Goal: Task Accomplishment & Management: Manage account settings

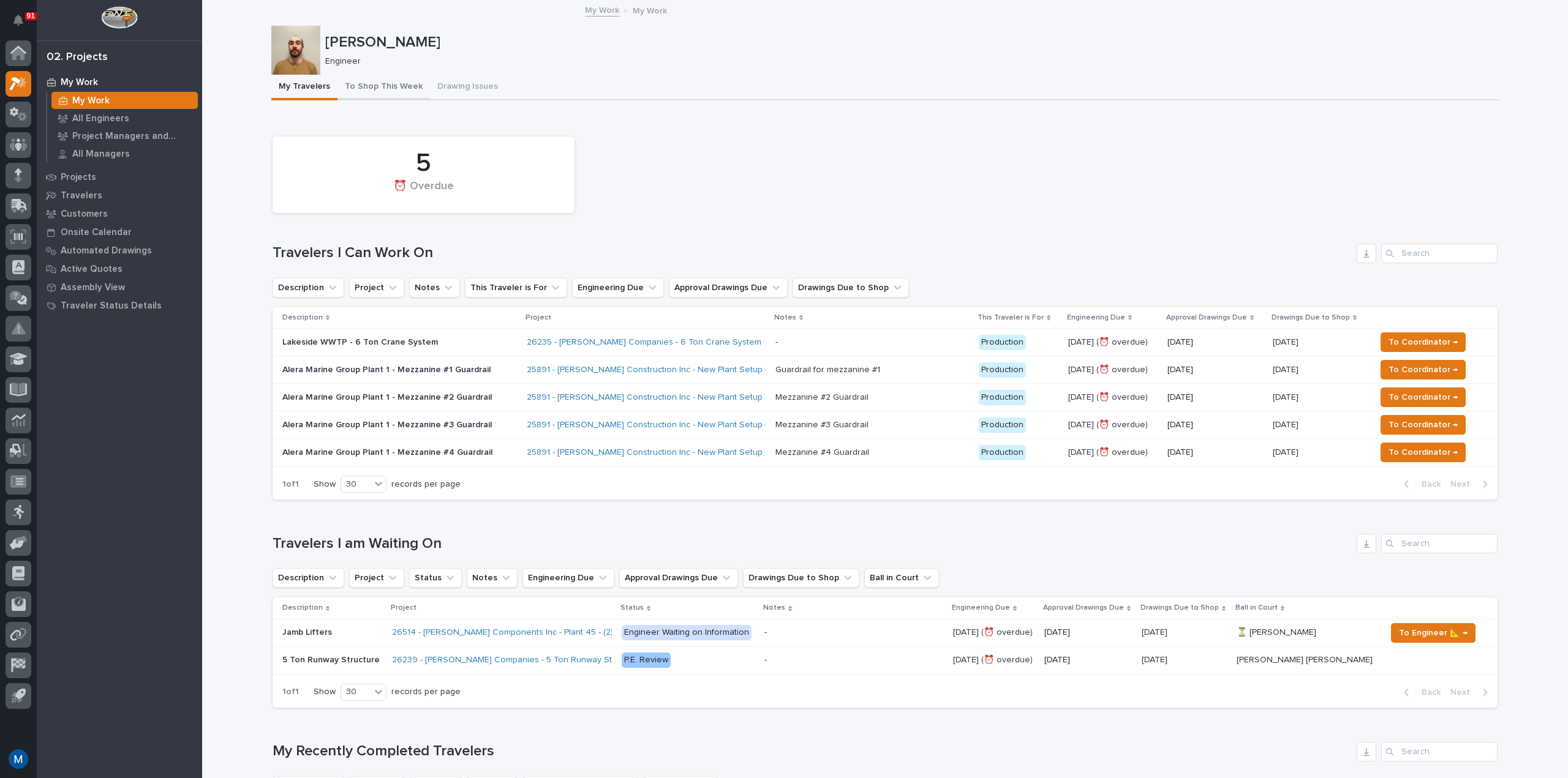
click at [379, 77] on button "To Shop This Week" at bounding box center [383, 87] width 92 height 26
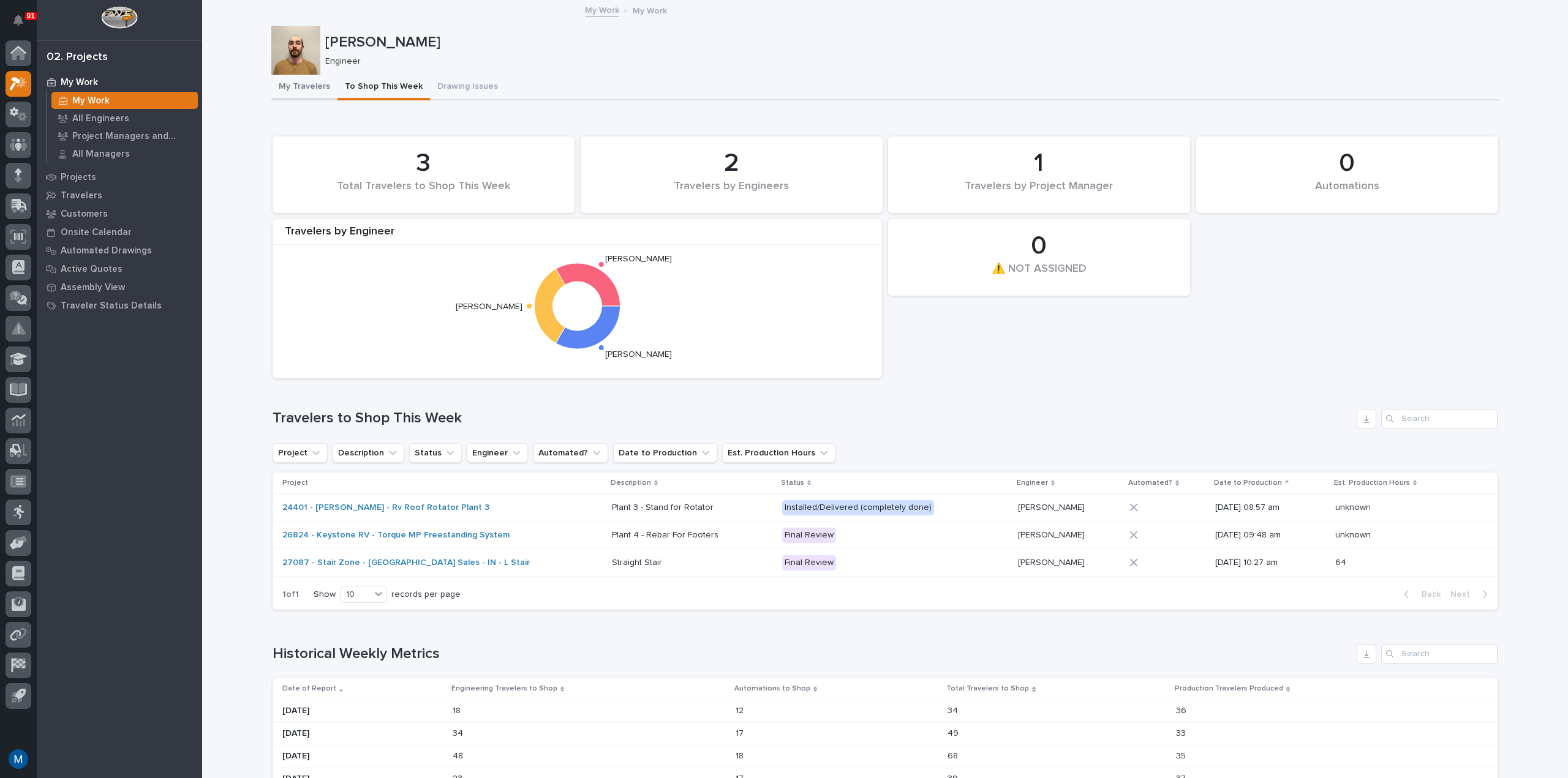
click at [296, 92] on button "My Travelers" at bounding box center [304, 87] width 66 height 26
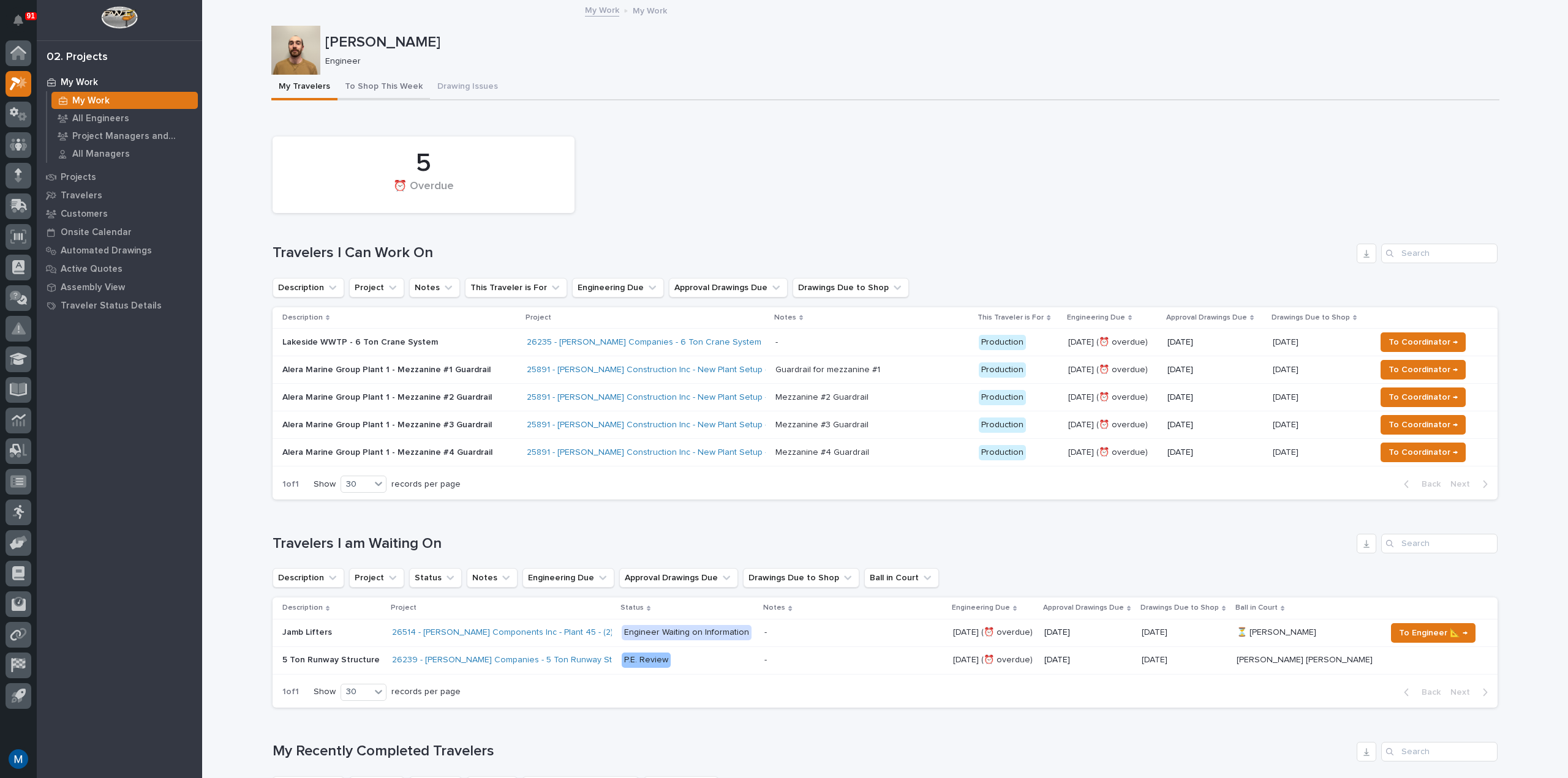
click at [372, 83] on button "To Shop This Week" at bounding box center [383, 87] width 92 height 26
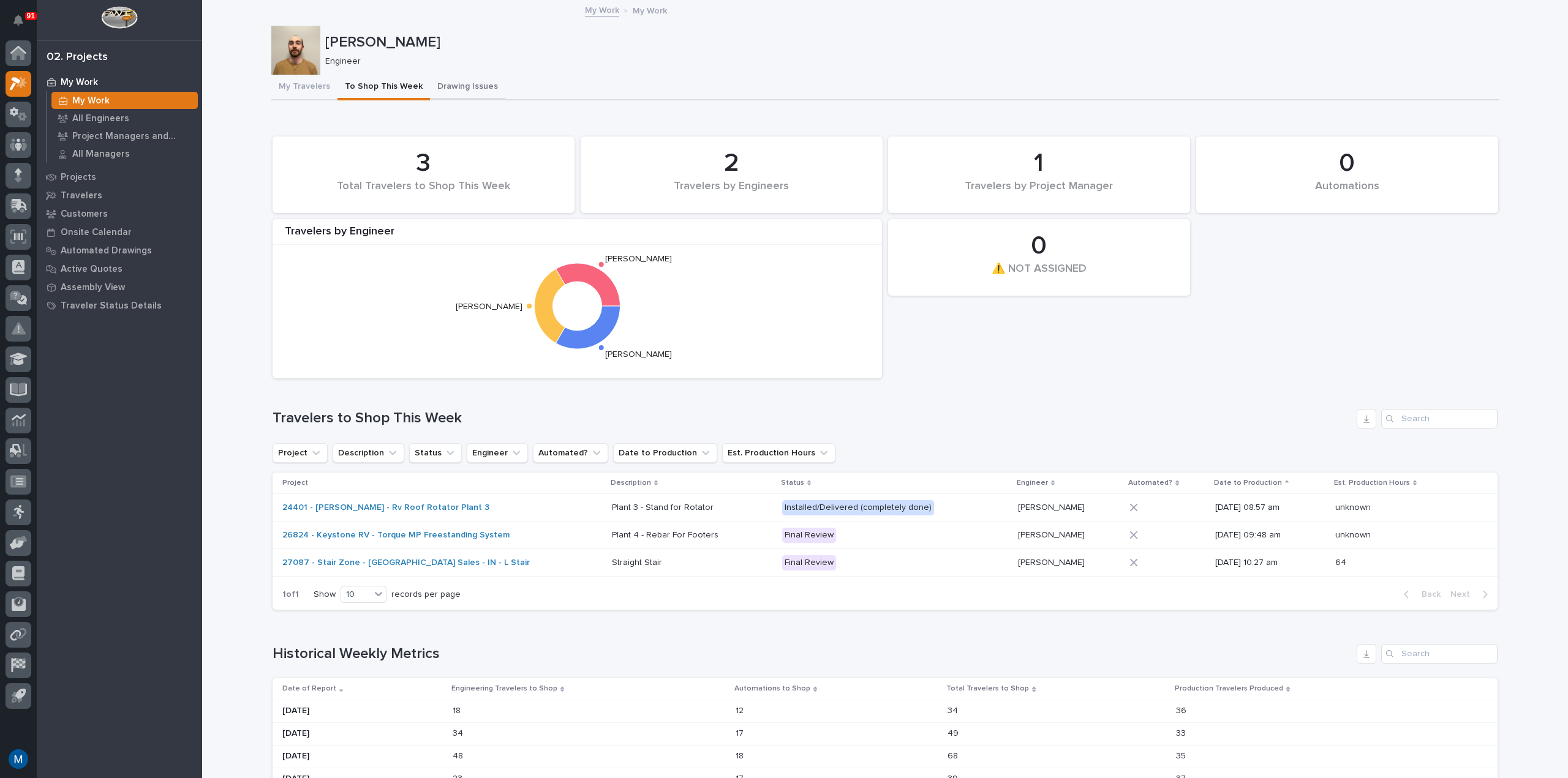
click at [430, 87] on button "Drawing Issues" at bounding box center [468, 87] width 75 height 26
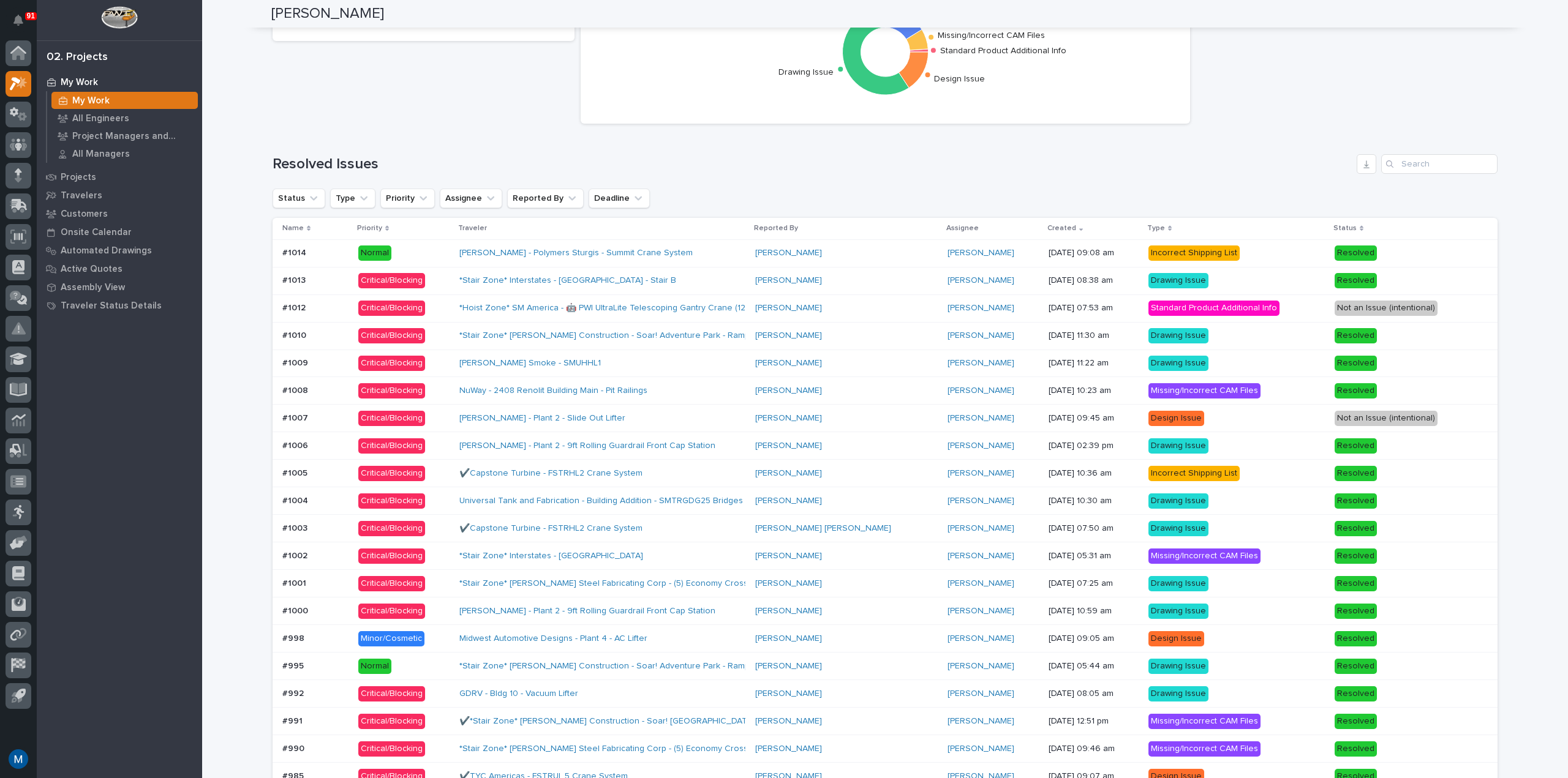
scroll to position [857, 0]
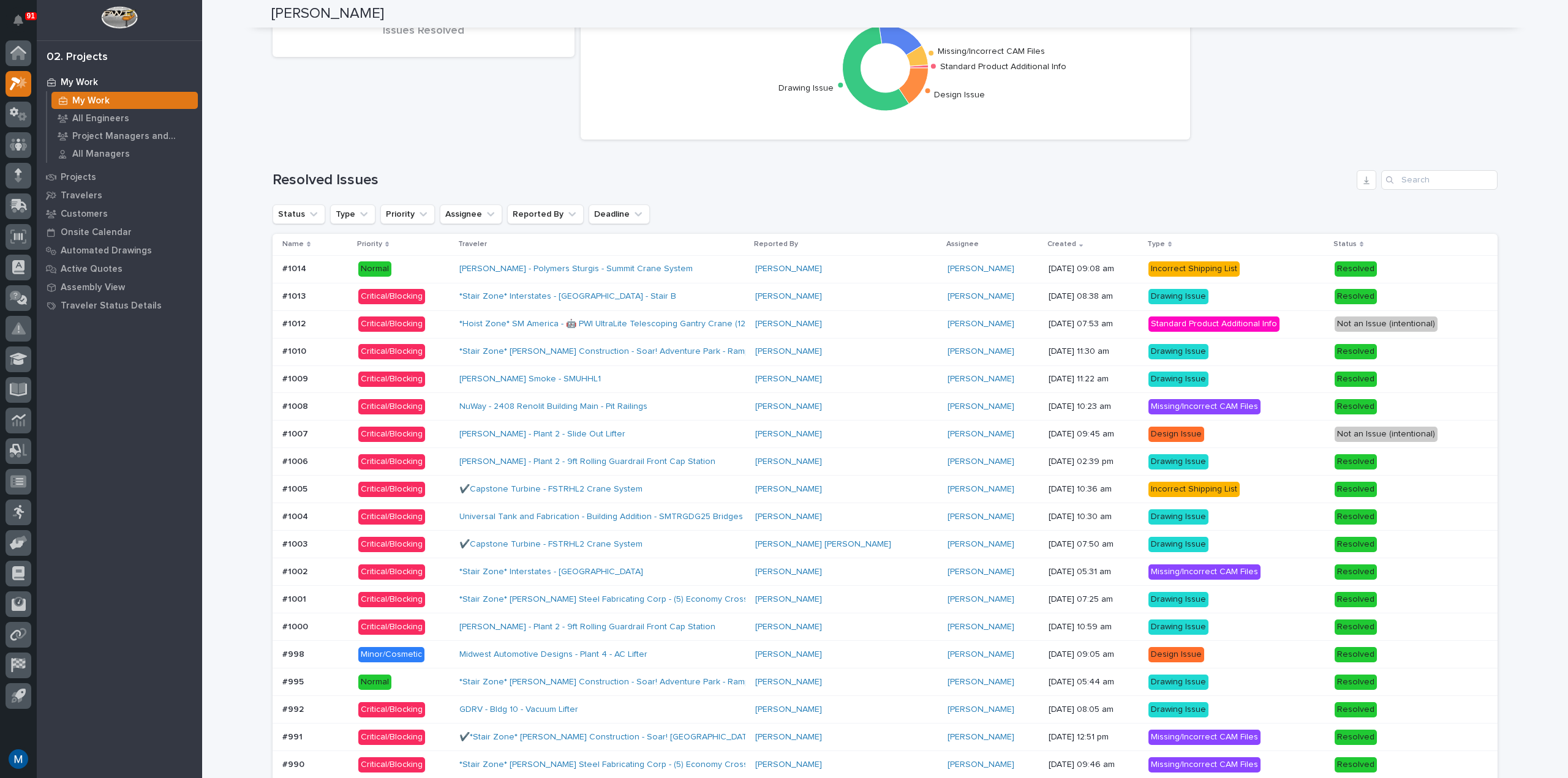
click at [968, 322] on div "[PERSON_NAME]" at bounding box center [993, 324] width 92 height 11
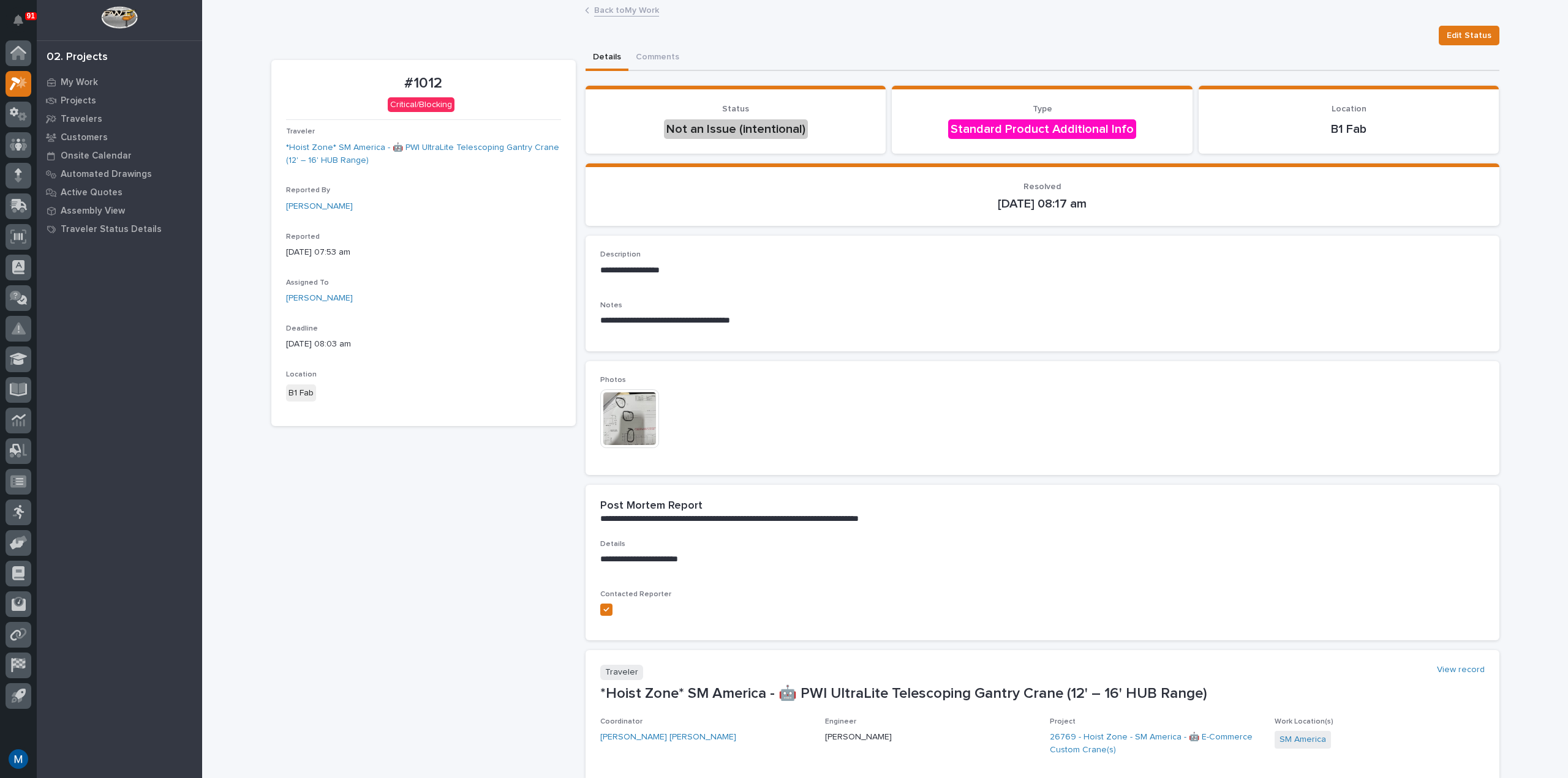
click at [635, 409] on img at bounding box center [629, 418] width 58 height 58
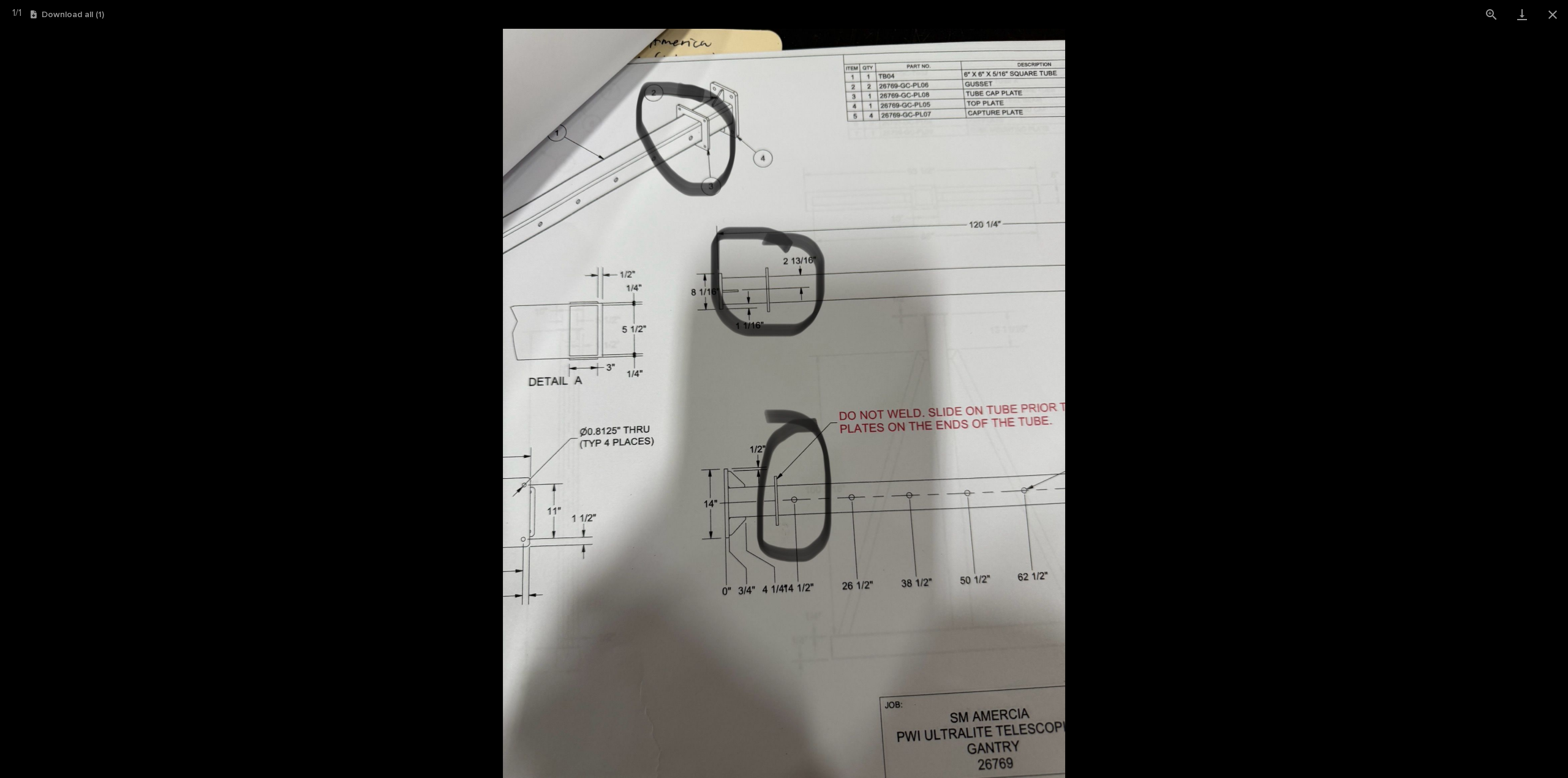
click at [1146, 411] on picture at bounding box center [784, 403] width 1568 height 749
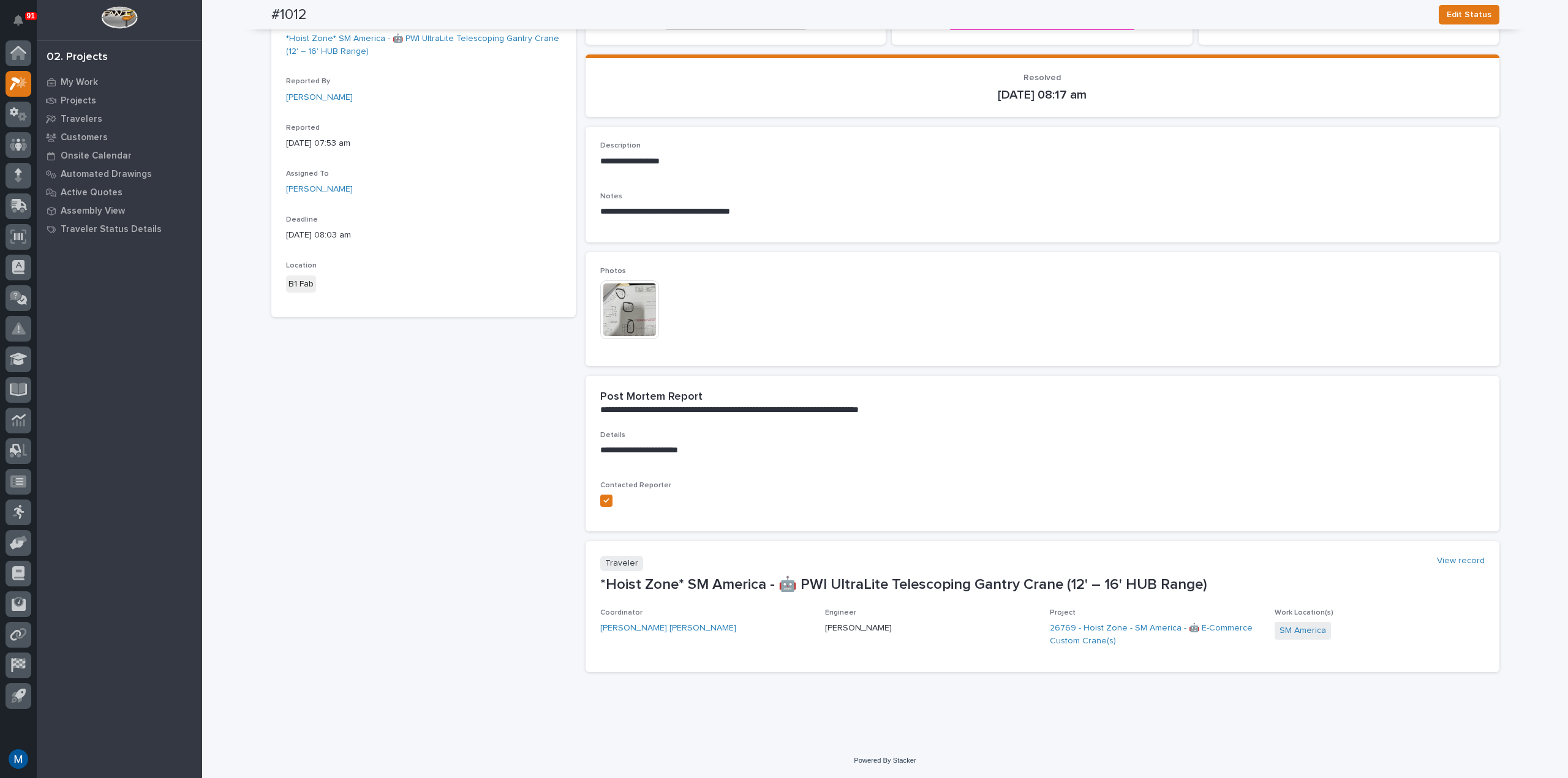
scroll to position [48, 0]
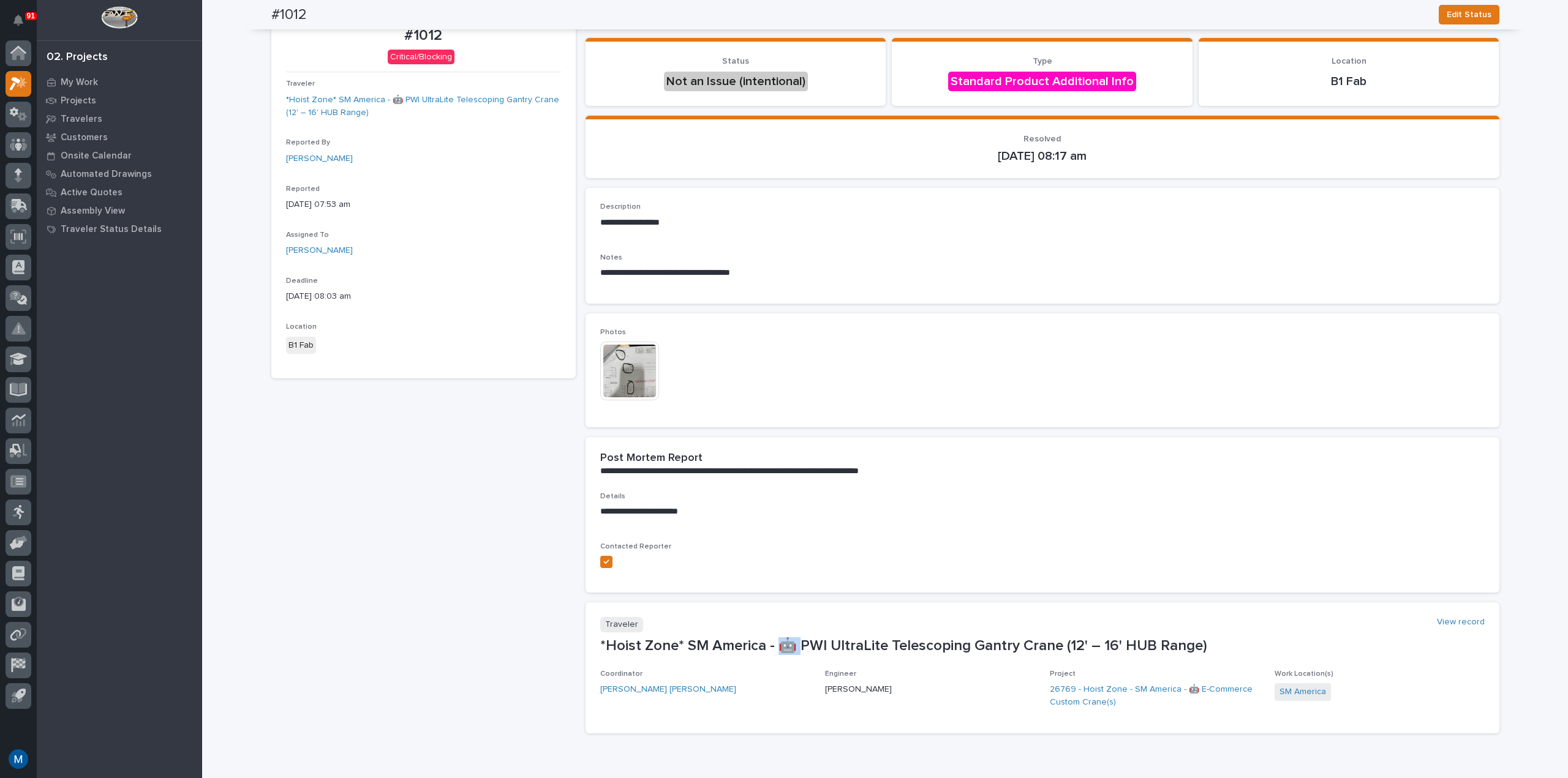
drag, startPoint x: 776, startPoint y: 644, endPoint x: 794, endPoint y: 648, distance: 18.4
click at [794, 648] on p "*Hoist Zone* SM America - 🤖 PWI UltraLite Telescoping Gantry Crane (12' – 16' H…" at bounding box center [1042, 646] width 884 height 18
click at [802, 594] on div "**********" at bounding box center [1042, 520] width 914 height 165
click at [1166, 689] on link "26769 - Hoist Zone - SM America - 🤖 E-Commerce Custom Crane(s)" at bounding box center [1154, 695] width 210 height 26
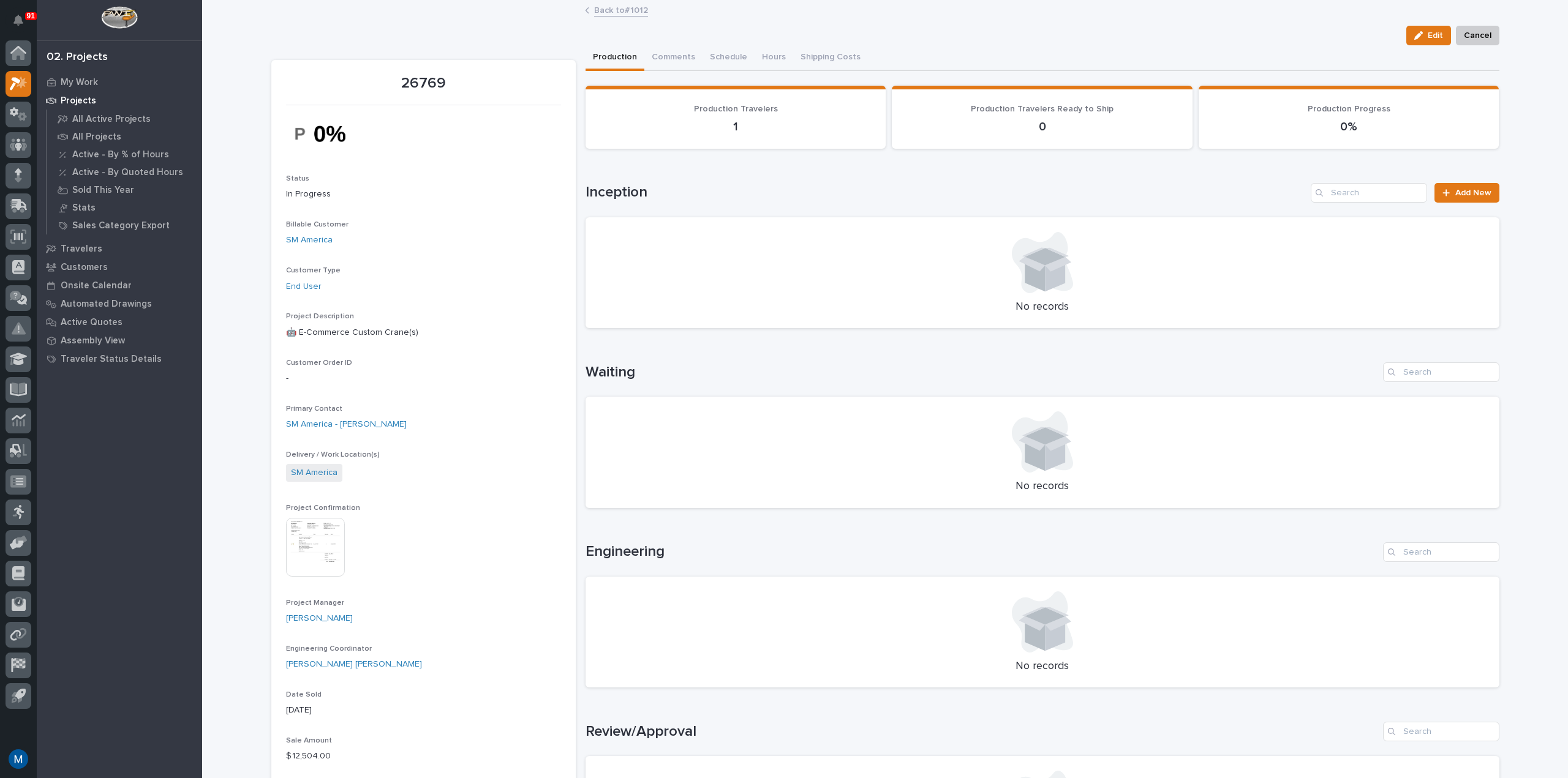
click at [297, 559] on img at bounding box center [315, 546] width 58 height 58
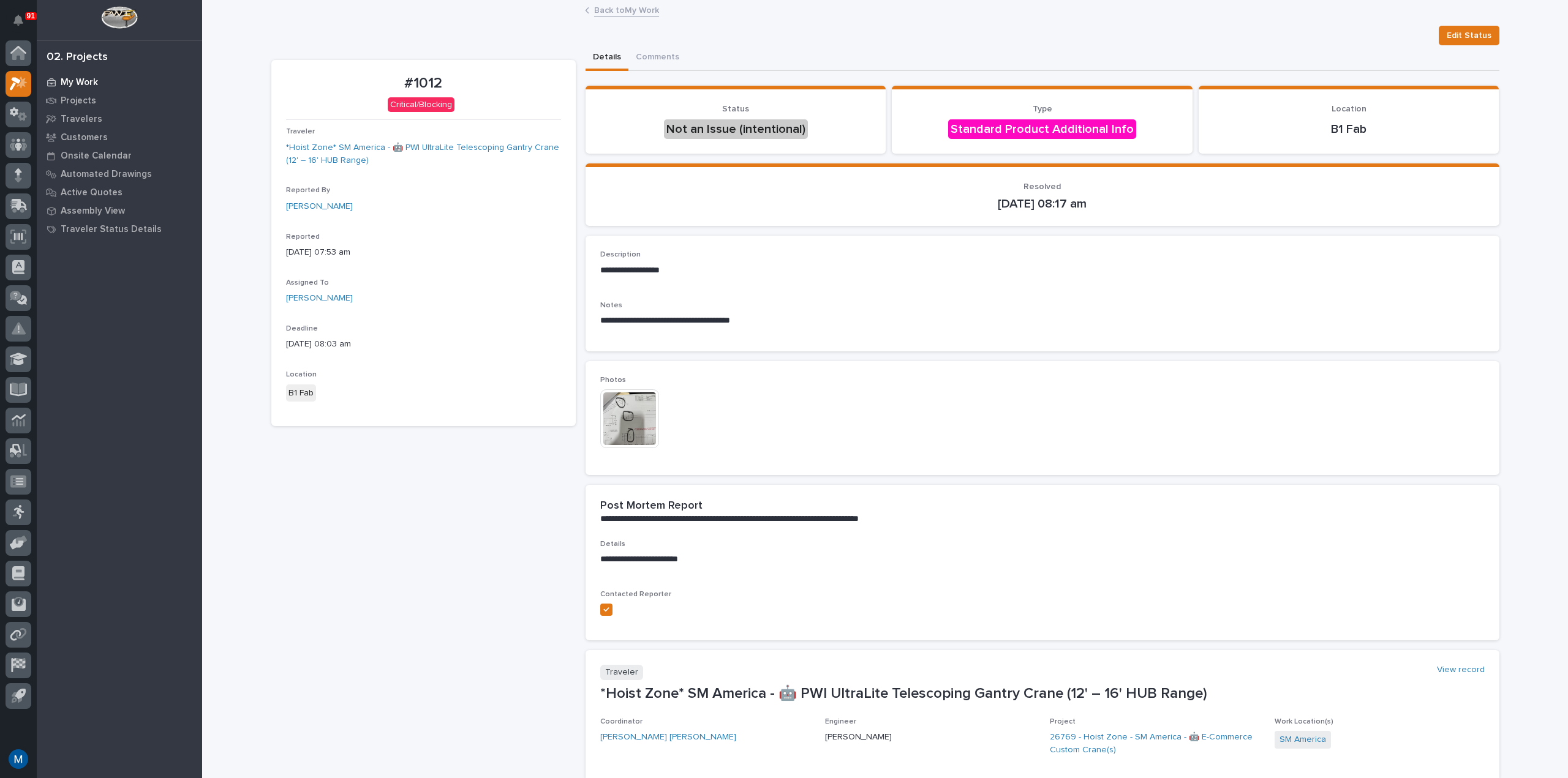
click at [54, 81] on icon at bounding box center [52, 83] width 9 height 9
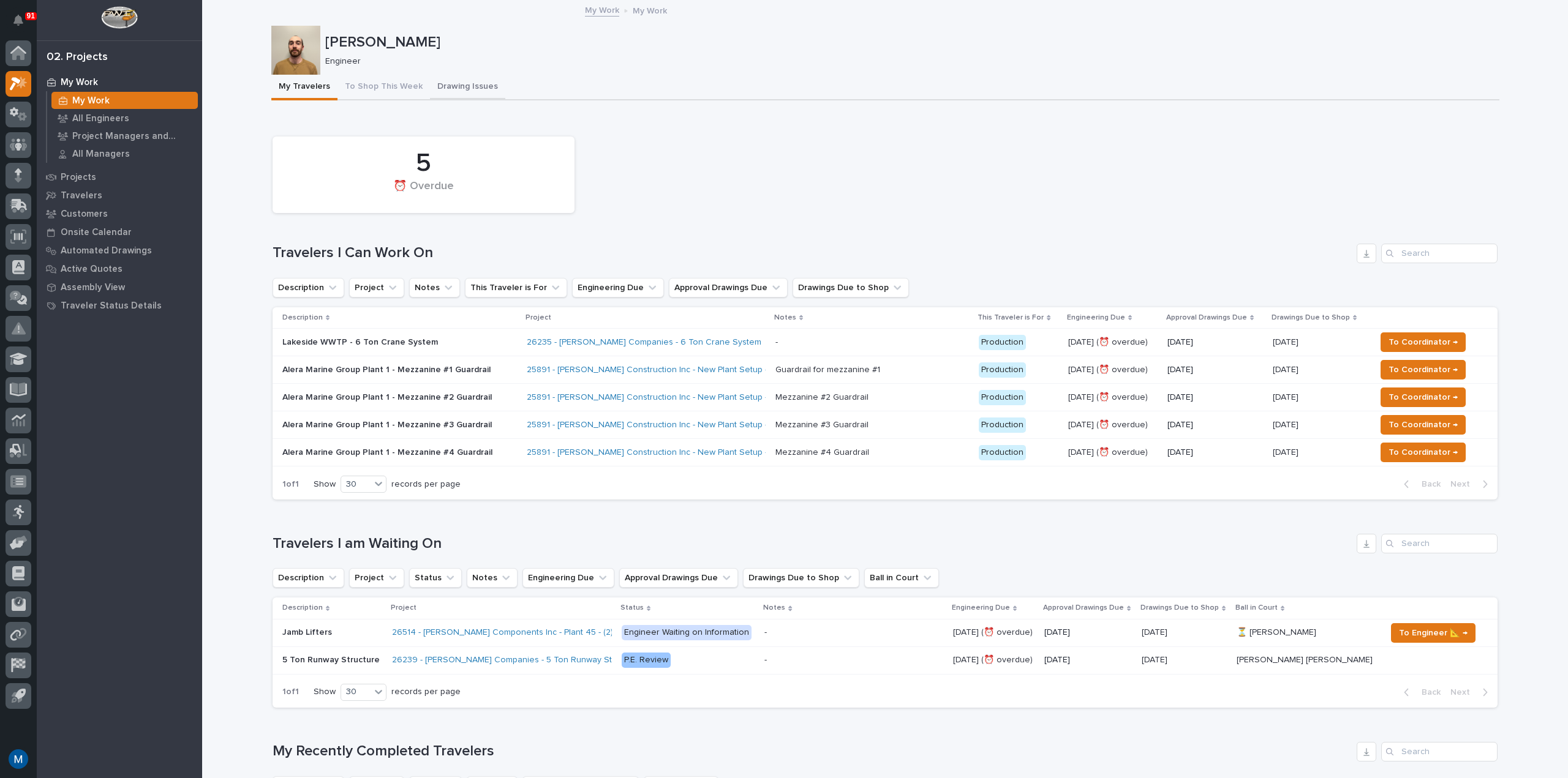
click at [430, 93] on button "Drawing Issues" at bounding box center [468, 87] width 75 height 26
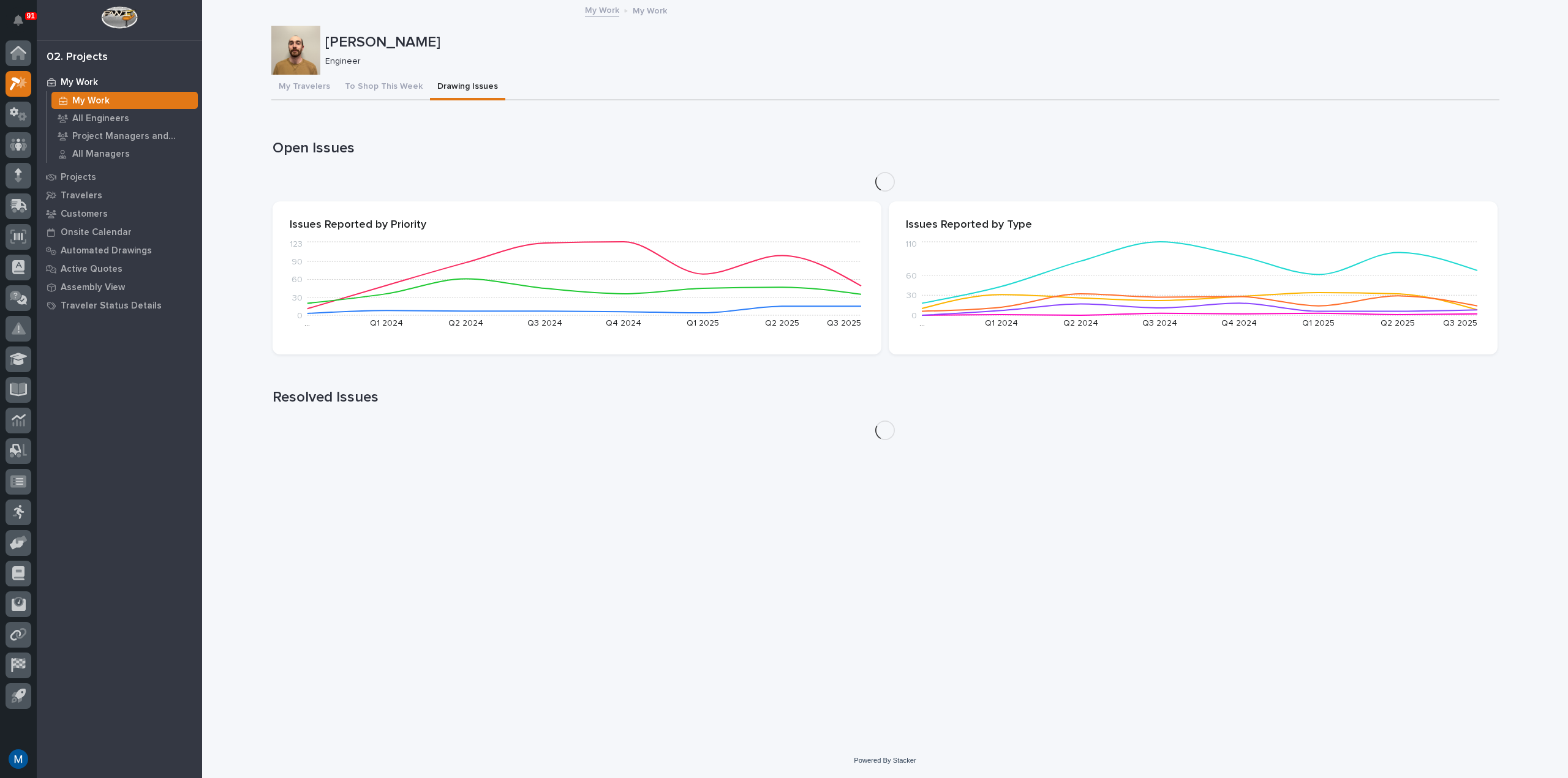
click at [317, 93] on button "My Travelers" at bounding box center [304, 87] width 66 height 26
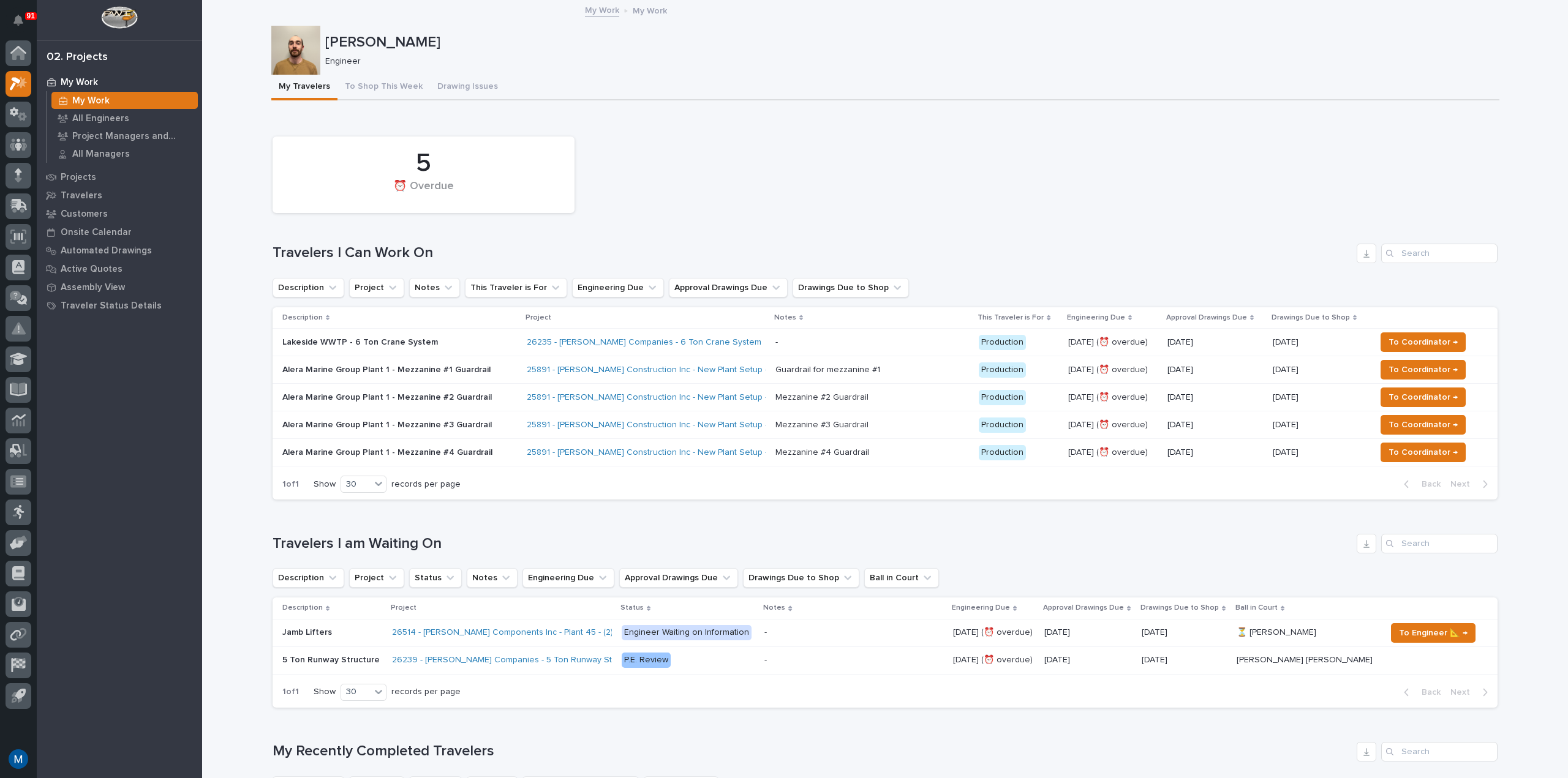
click at [961, 224] on div "5 ⏰ Overdue Travelers I Can Work On Description Project Notes This Traveler is …" at bounding box center [885, 315] width 1225 height 370
drag, startPoint x: 411, startPoint y: 155, endPoint x: 449, endPoint y: 192, distance: 53.0
click at [449, 192] on div "5 ⏰ Overdue" at bounding box center [423, 175] width 290 height 65
click at [449, 192] on div "⏰ Overdue" at bounding box center [424, 193] width 260 height 26
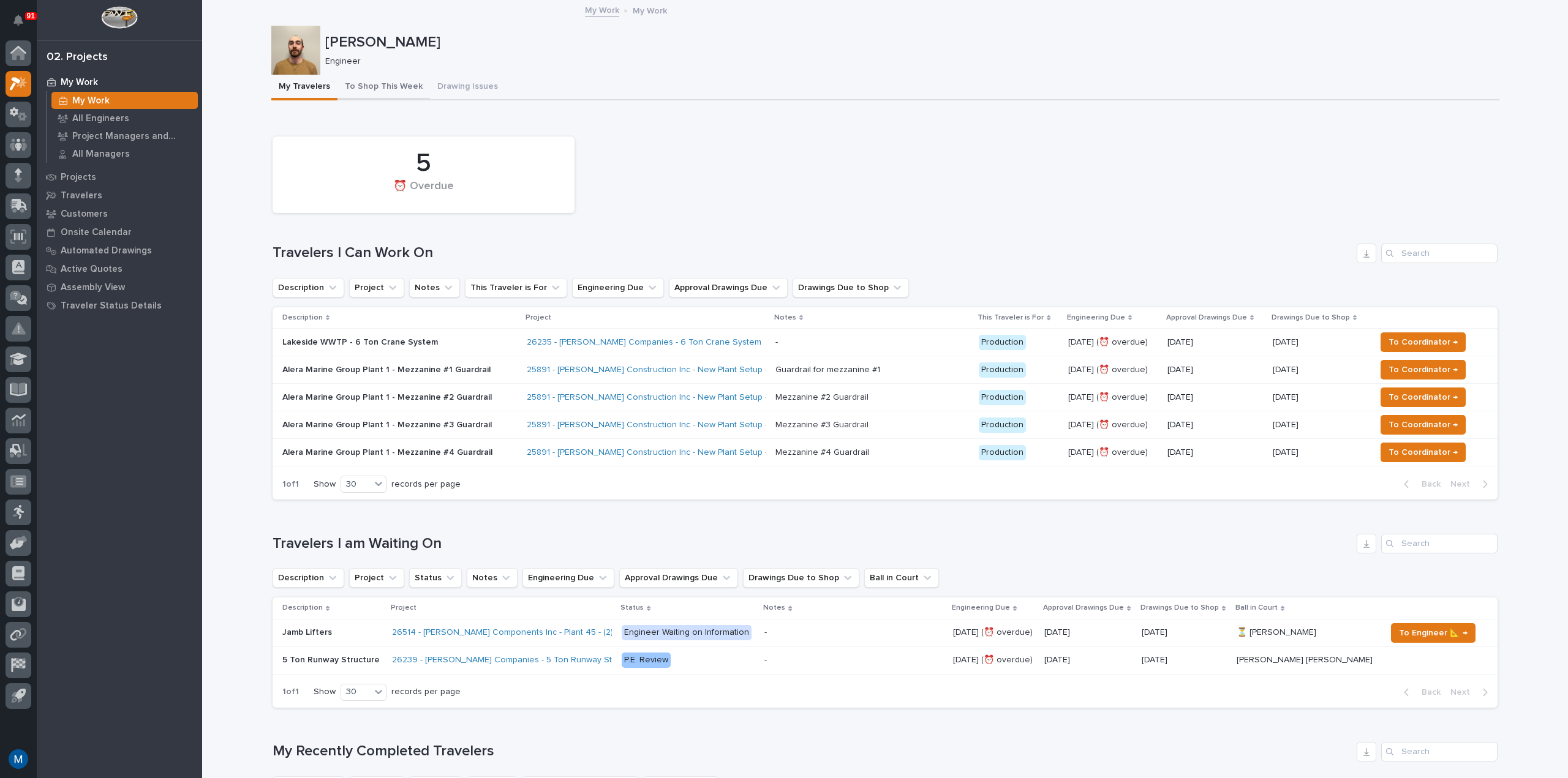
click at [384, 97] on button "To Shop This Week" at bounding box center [383, 87] width 92 height 26
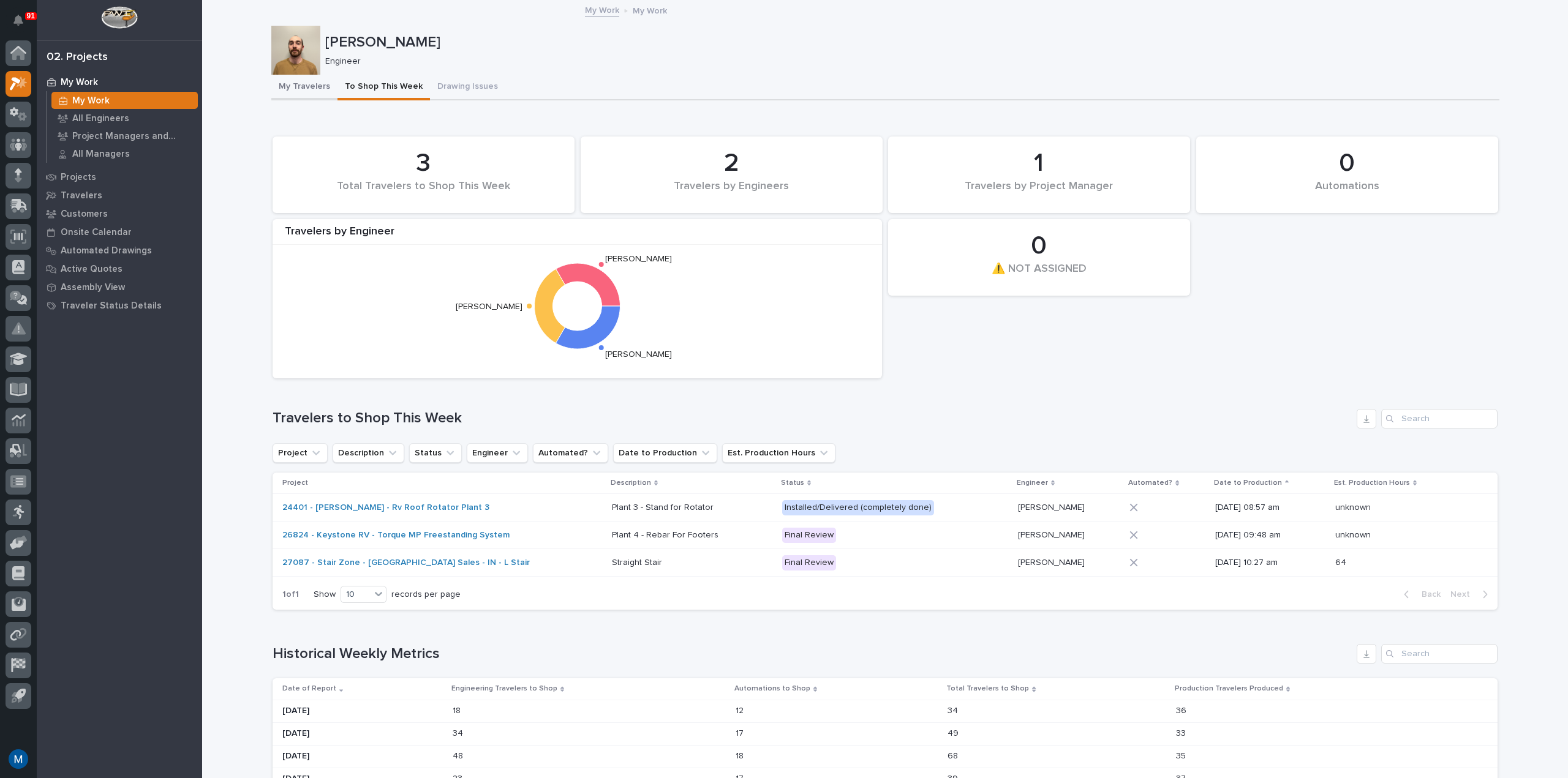
click at [321, 80] on button "My Travelers" at bounding box center [304, 87] width 66 height 26
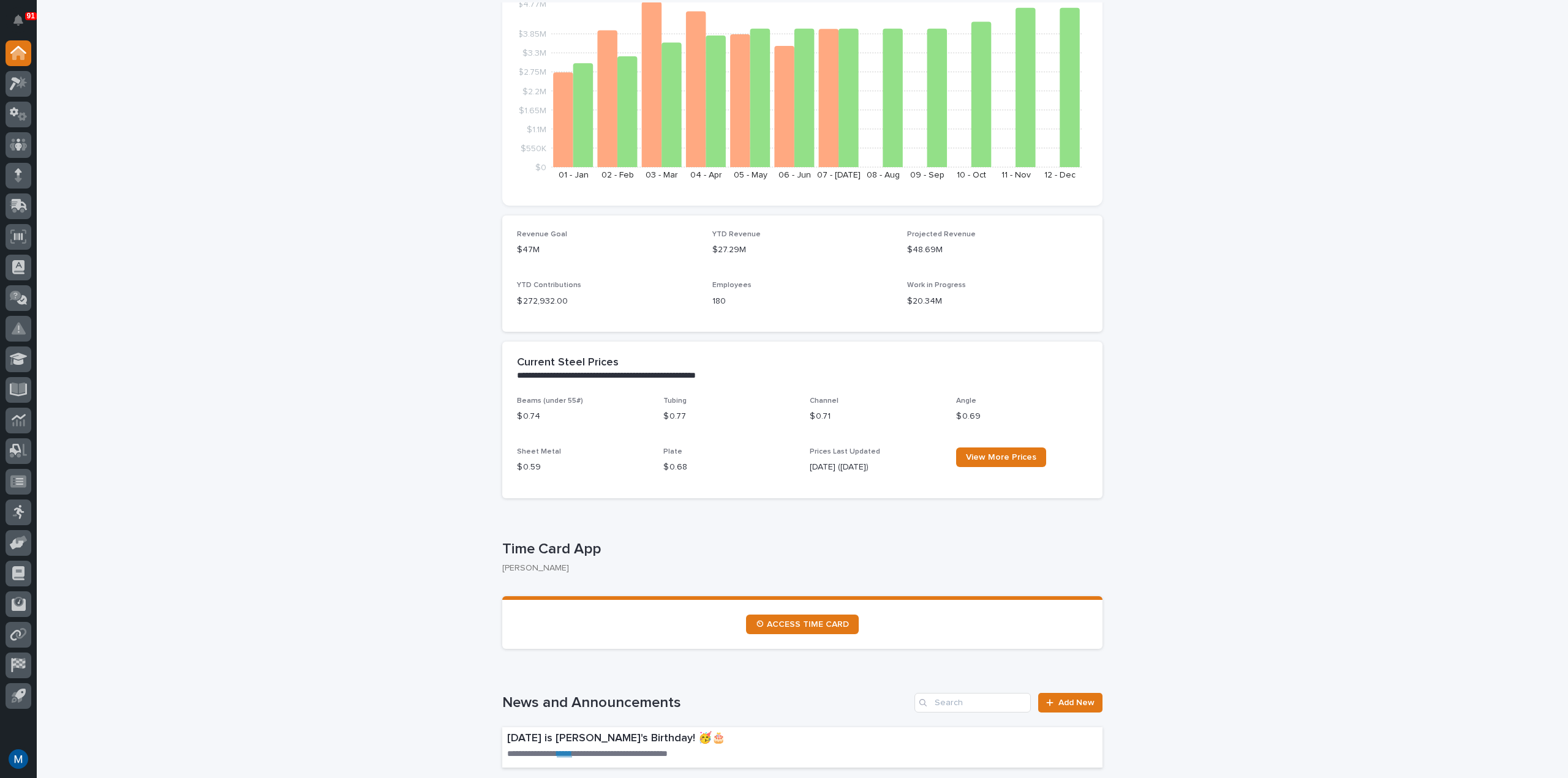
scroll to position [245, 0]
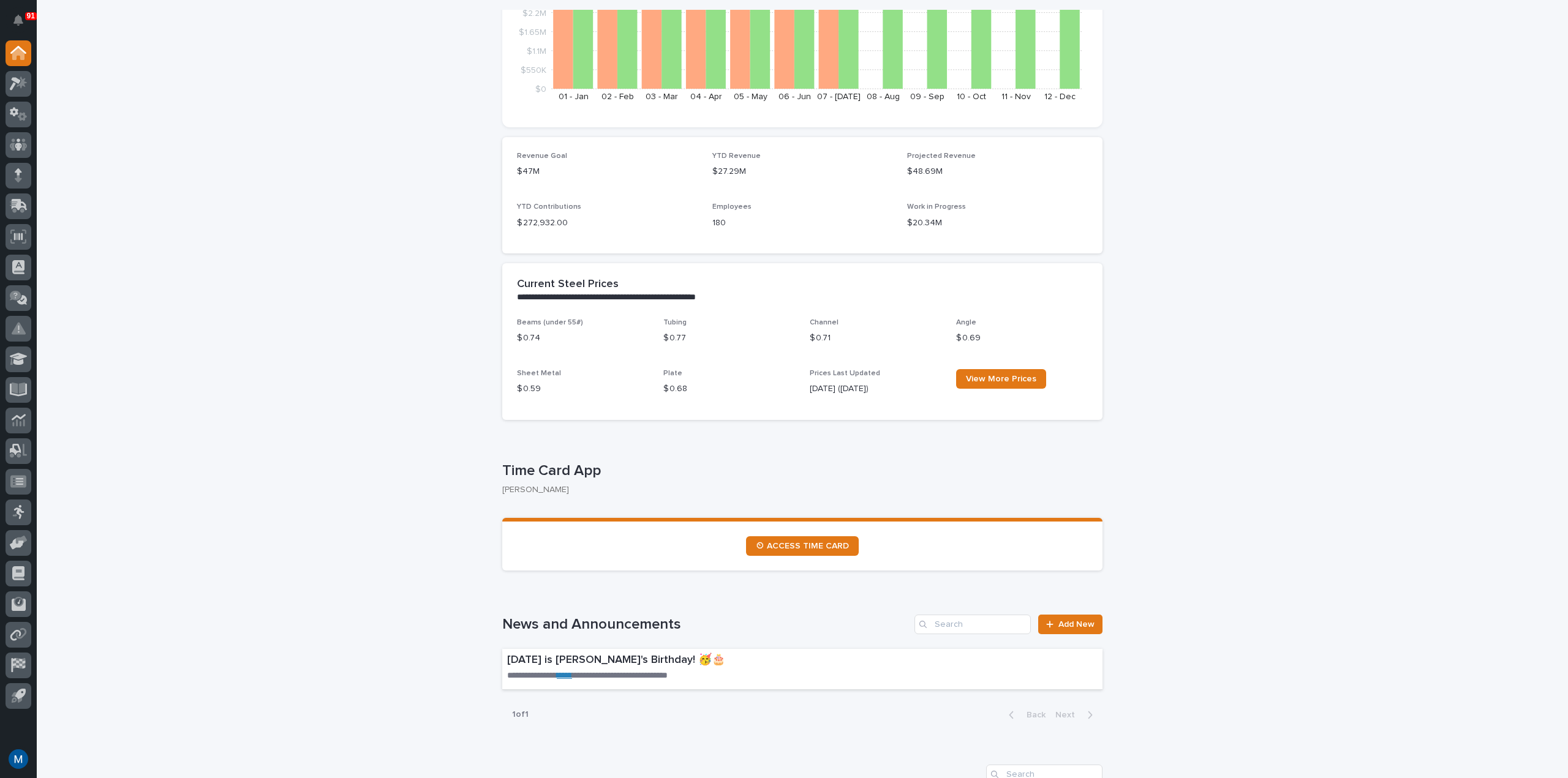
click at [780, 533] on section "⏲ ACCESS TIME CARD" at bounding box center [802, 544] width 600 height 53
click at [777, 546] on span "⏲ ACCESS TIME CARD" at bounding box center [802, 546] width 93 height 9
